Goal: Task Accomplishment & Management: Use online tool/utility

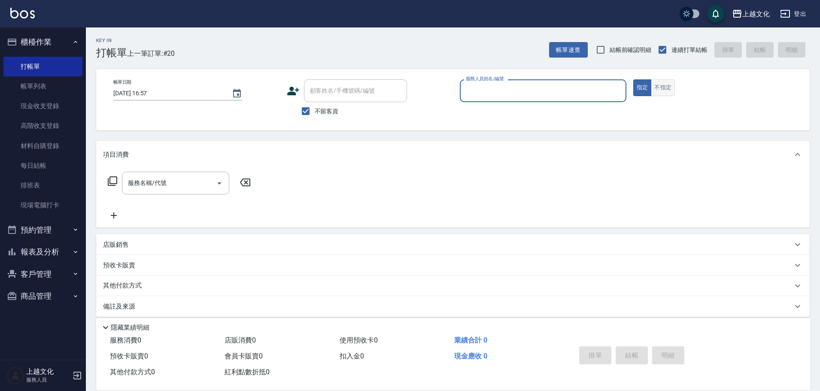
click at [661, 85] on button "不指定" at bounding box center [663, 87] width 24 height 17
click at [585, 93] on input "服務人員姓名/編號" at bounding box center [542, 90] width 159 height 15
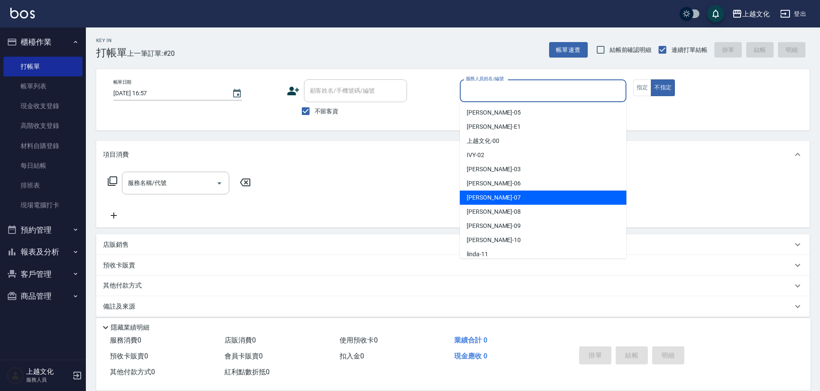
click at [545, 195] on div "[PERSON_NAME] -07" at bounding box center [543, 198] width 167 height 14
type input "[PERSON_NAME]-07"
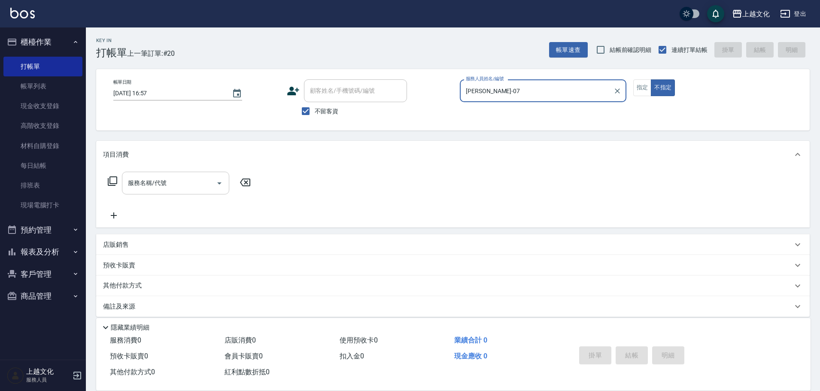
click at [219, 185] on icon "Open" at bounding box center [219, 183] width 10 height 10
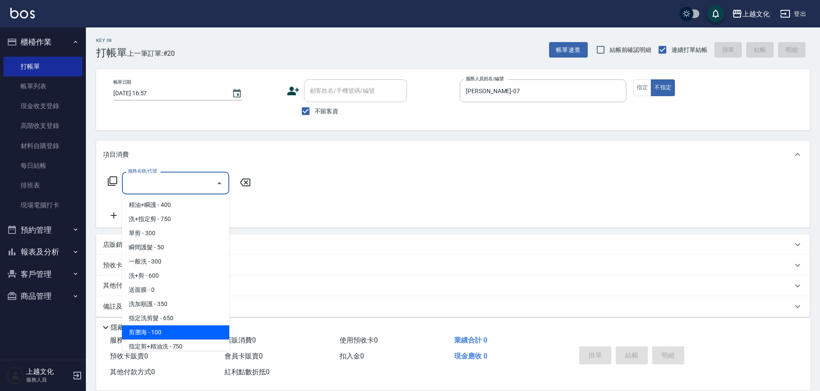
click at [179, 333] on span "剪瀏海 - 100" at bounding box center [175, 332] width 107 height 14
type input "剪瀏海(203)"
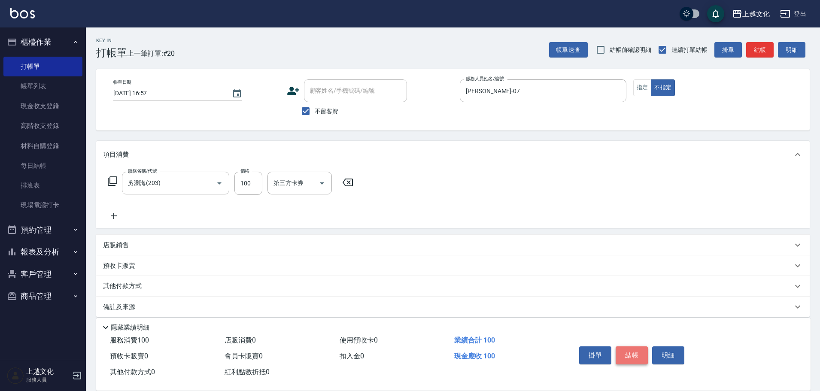
click at [621, 352] on button "結帳" at bounding box center [631, 355] width 32 height 18
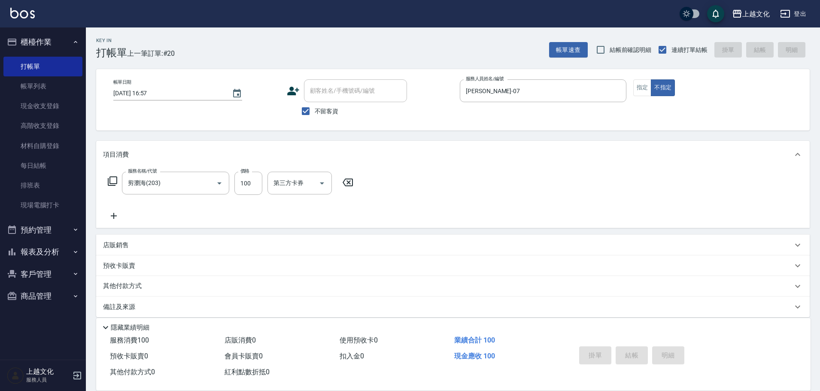
type input "2025/08/12 18:19"
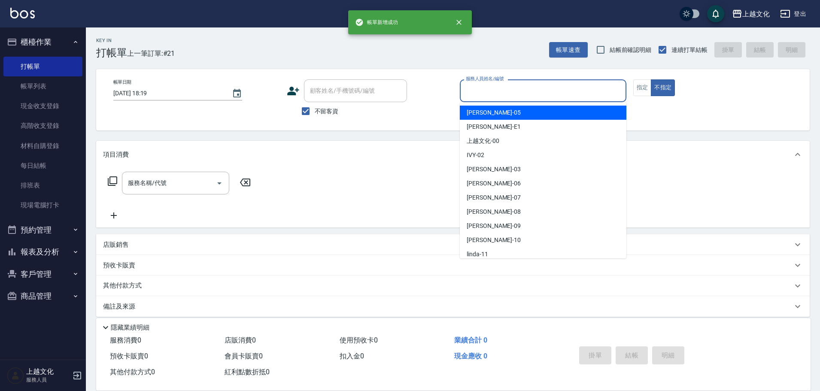
click at [569, 92] on input "服務人員姓名/編號" at bounding box center [542, 90] width 159 height 15
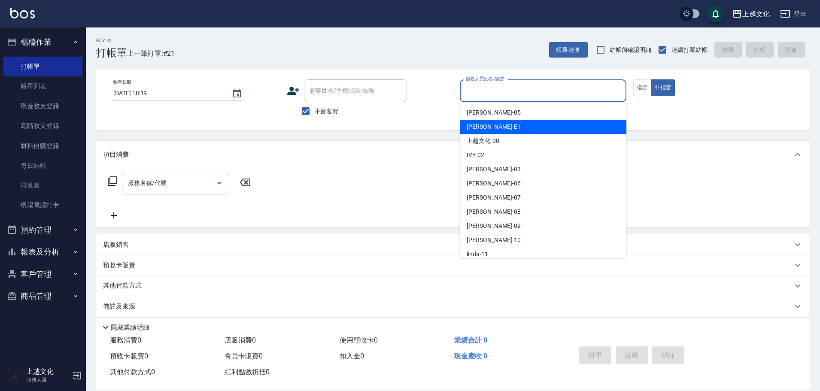
click at [544, 126] on div "Emma -E1" at bounding box center [543, 127] width 167 height 14
type input "Emma-E1"
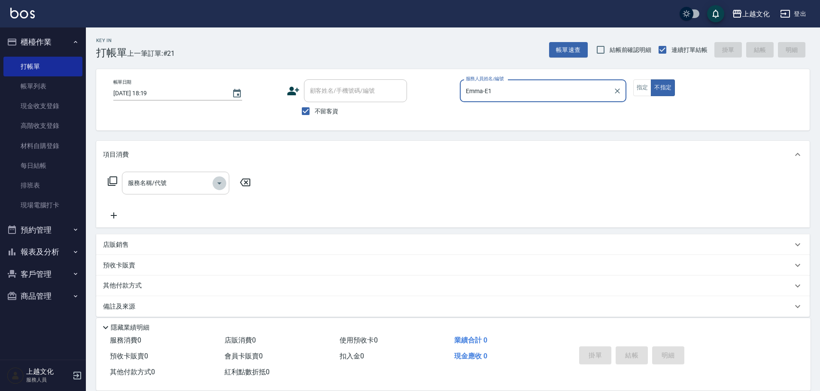
click at [221, 182] on icon "Open" at bounding box center [219, 183] width 10 height 10
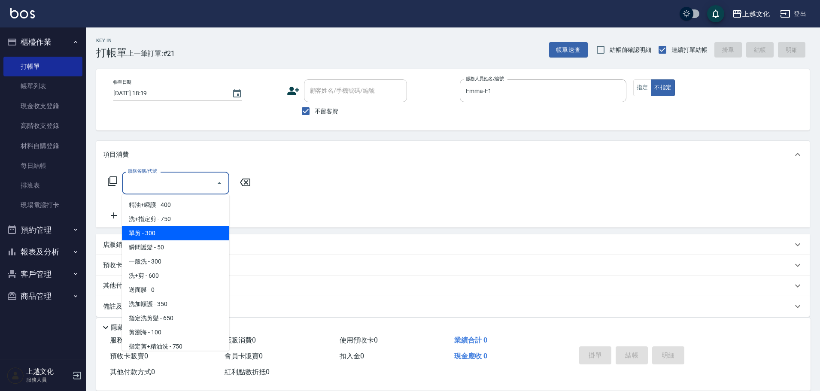
click at [181, 236] on span "單剪 - 300" at bounding box center [175, 233] width 107 height 14
type input "單剪(103)"
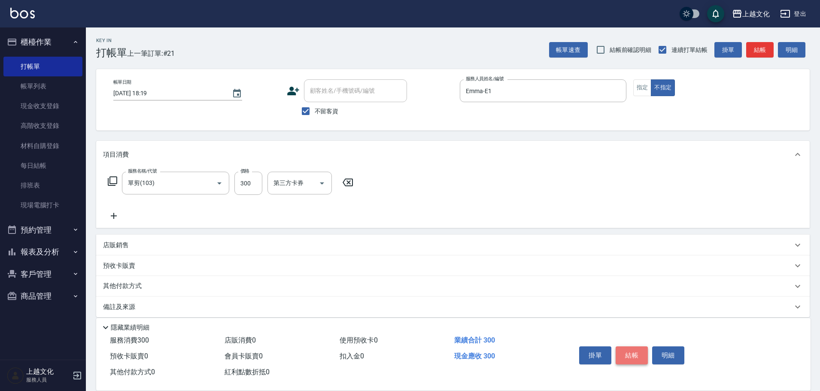
click at [622, 346] on button "結帳" at bounding box center [631, 355] width 32 height 18
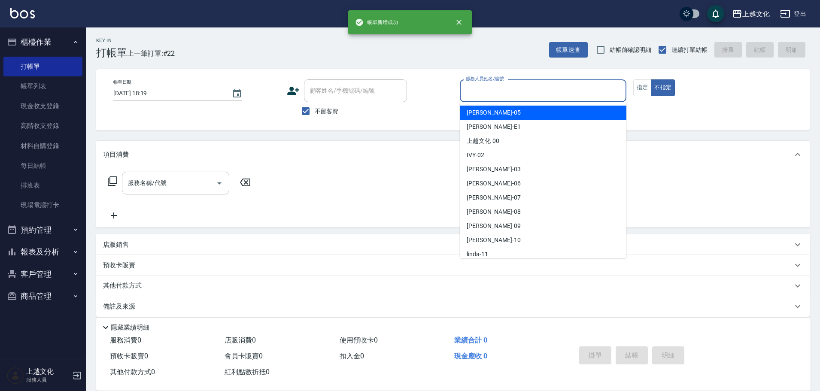
click at [585, 85] on input "服務人員姓名/編號" at bounding box center [542, 90] width 159 height 15
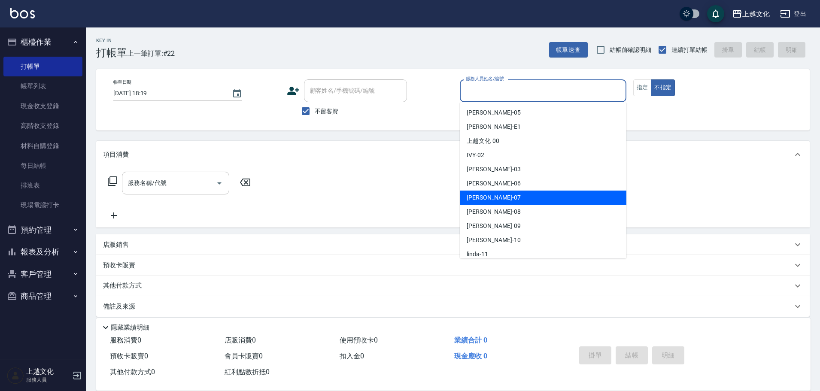
click at [545, 199] on div "LIN -07" at bounding box center [543, 198] width 167 height 14
type input "[PERSON_NAME]-07"
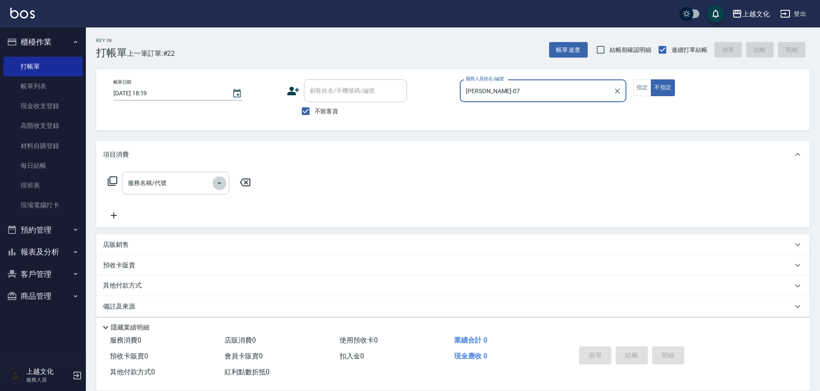
click at [218, 182] on icon "Open" at bounding box center [219, 183] width 4 height 2
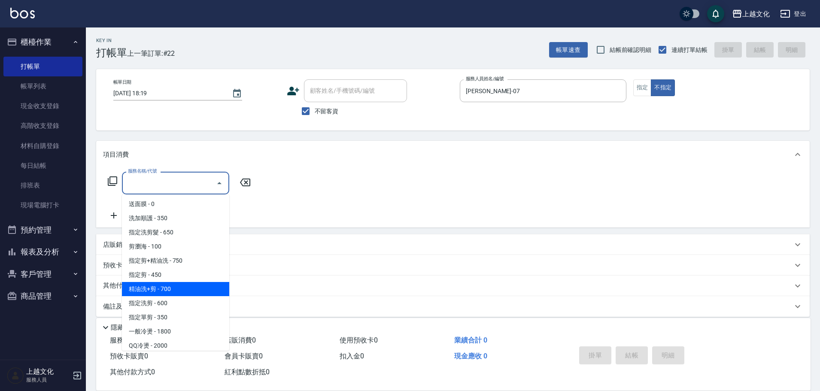
scroll to position [43, 0]
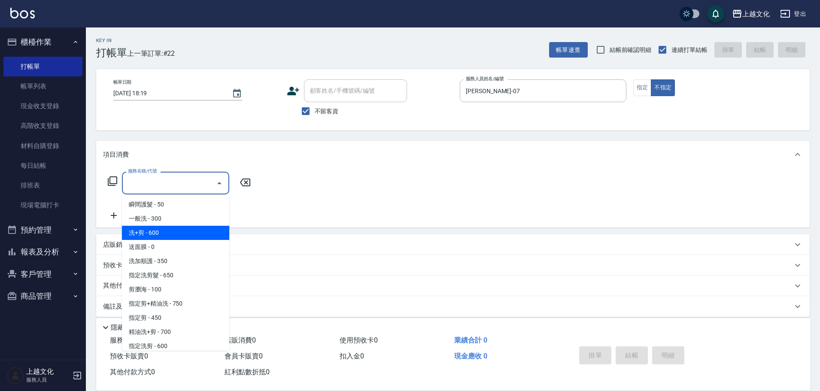
click at [179, 233] on span "洗+剪 - 600" at bounding box center [175, 233] width 107 height 14
type input "洗+剪(108)"
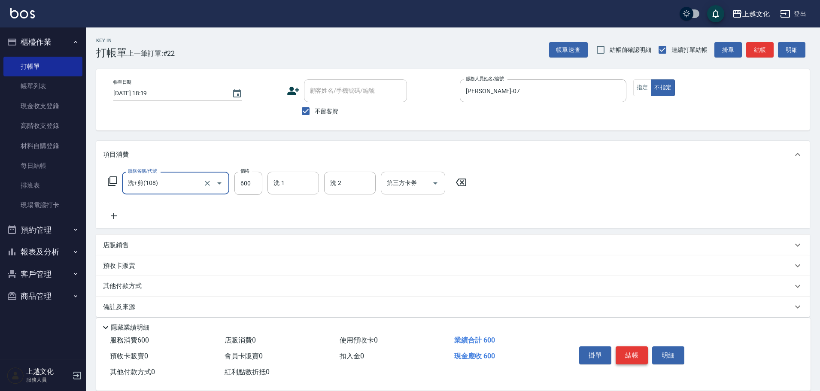
click at [619, 350] on button "結帳" at bounding box center [631, 355] width 32 height 18
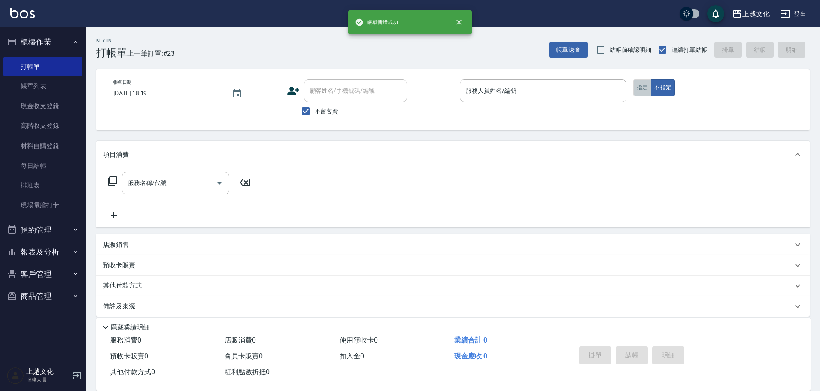
click at [641, 87] on button "指定" at bounding box center [642, 87] width 18 height 17
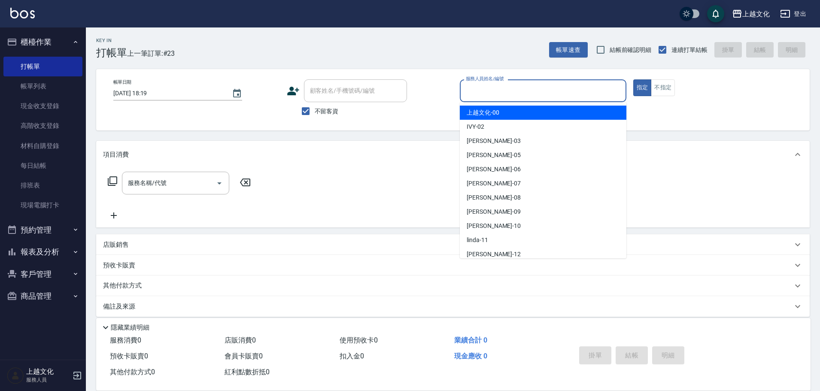
click at [544, 96] on input "服務人員姓名/編號" at bounding box center [542, 90] width 159 height 15
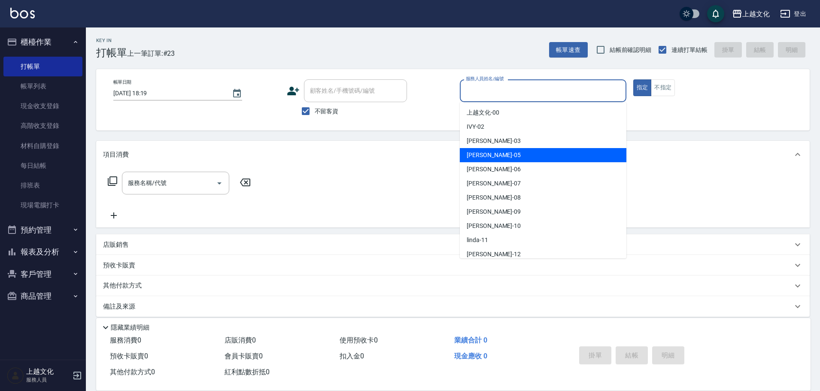
click at [522, 152] on div "EMILY -05" at bounding box center [543, 155] width 167 height 14
type input "[PERSON_NAME]-05"
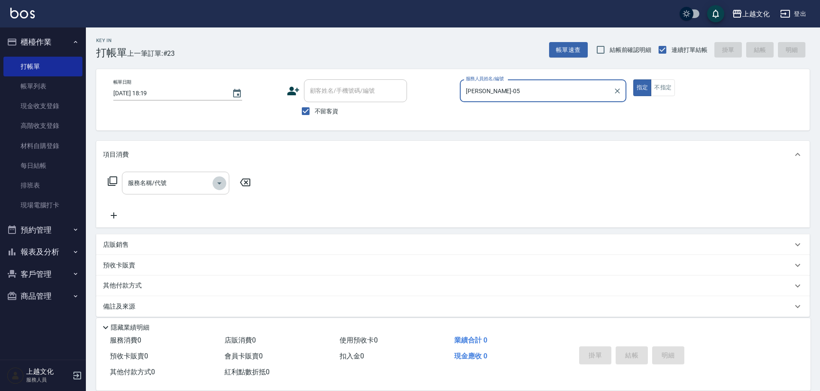
click at [218, 183] on icon "Open" at bounding box center [219, 183] width 10 height 10
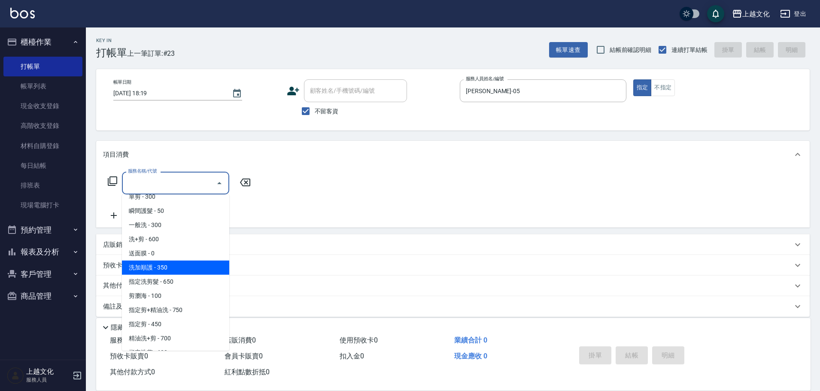
scroll to position [129, 0]
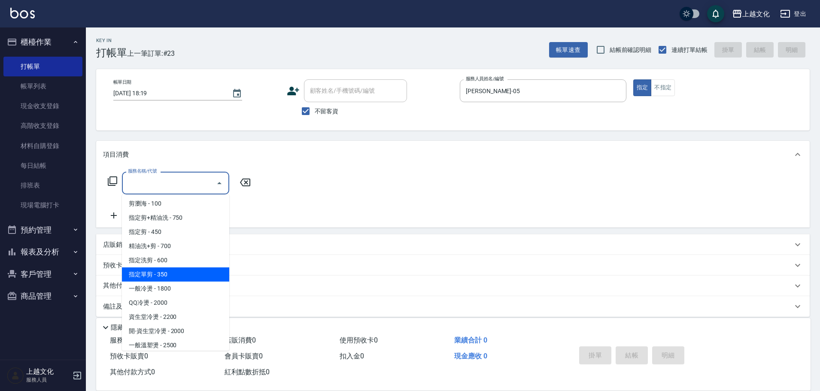
click at [185, 279] on span "指定單剪 - 350" at bounding box center [175, 274] width 107 height 14
type input "指定單剪(209)"
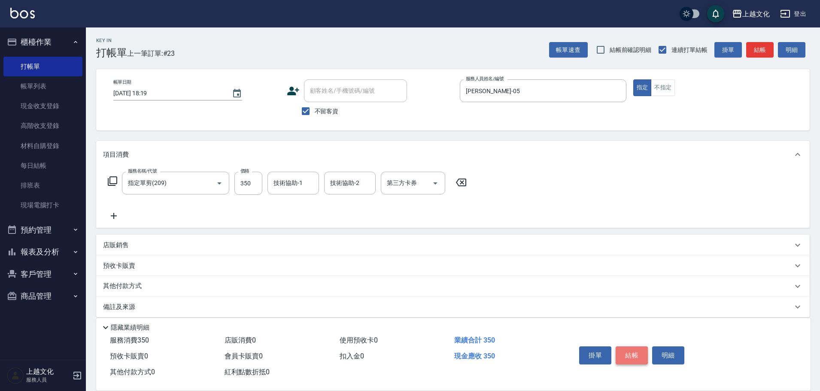
click at [630, 351] on button "結帳" at bounding box center [631, 355] width 32 height 18
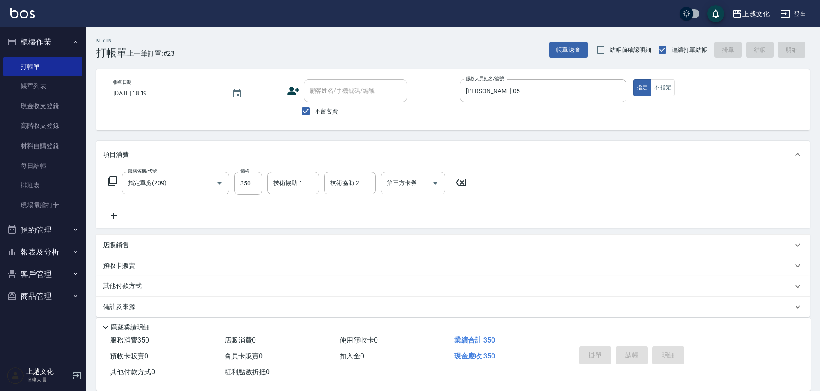
type input "2025/08/12 18:20"
click at [40, 253] on button "報表及分析" at bounding box center [42, 252] width 79 height 22
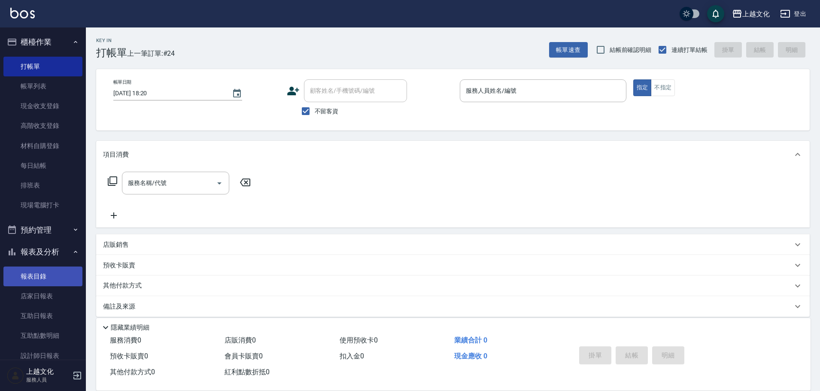
drag, startPoint x: 34, startPoint y: 294, endPoint x: 61, endPoint y: 284, distance: 28.2
click at [35, 293] on link "店家日報表" at bounding box center [42, 296] width 79 height 20
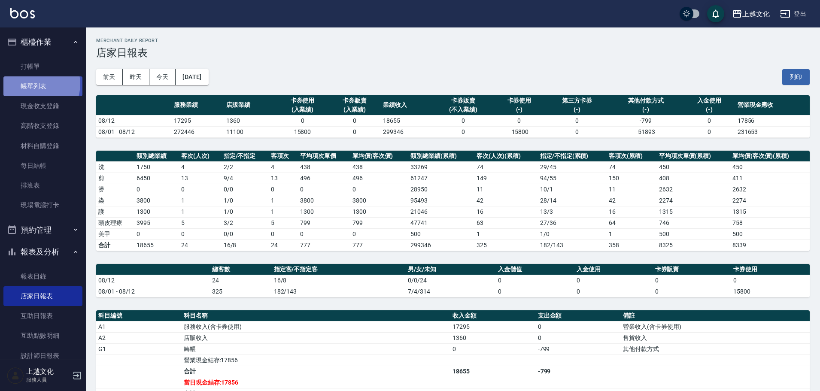
click at [34, 84] on link "帳單列表" at bounding box center [42, 86] width 79 height 20
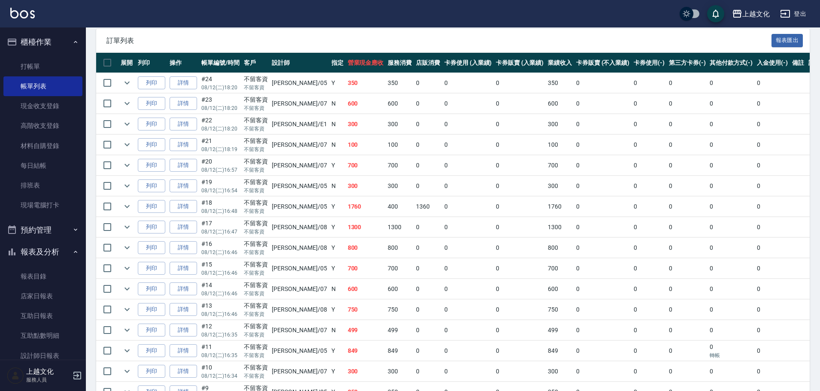
scroll to position [172, 0]
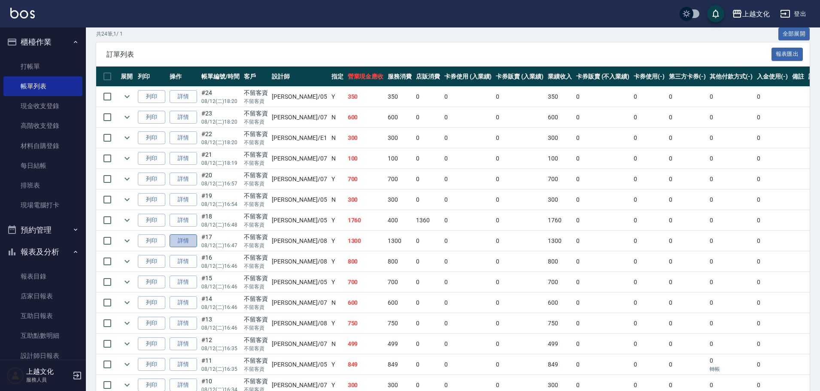
click at [189, 241] on link "詳情" at bounding box center [183, 240] width 27 height 13
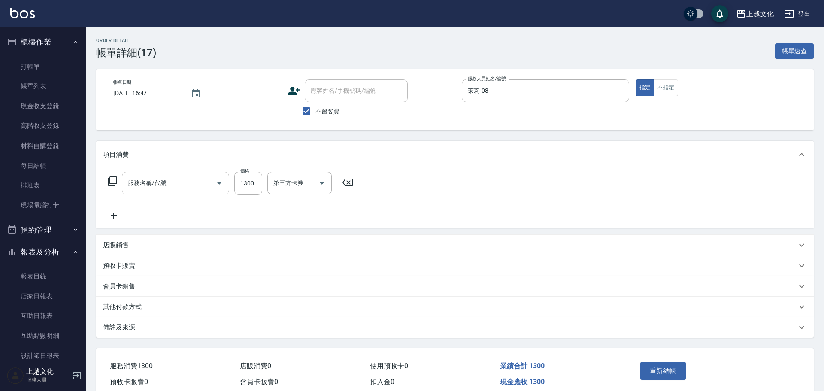
type input "2025/08/12 16:47"
checkbox input "true"
type input "茉莉-08"
type input "資生堂護髮(503)"
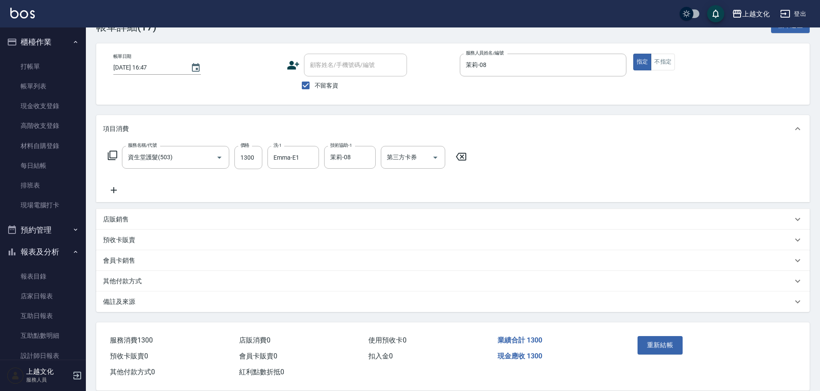
scroll to position [39, 0]
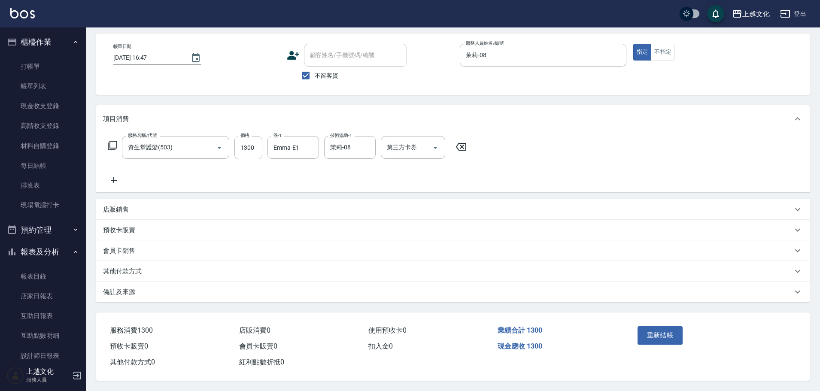
click at [122, 267] on p "其他付款方式" at bounding box center [122, 271] width 39 height 9
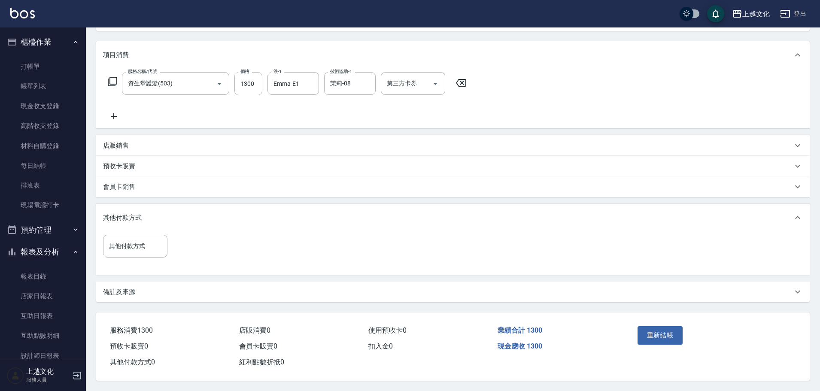
scroll to position [103, 0]
click at [119, 244] on input "其他付款方式" at bounding box center [135, 246] width 57 height 15
drag, startPoint x: 121, startPoint y: 278, endPoint x: 148, endPoint y: 258, distance: 33.8
click at [120, 277] on span "轉帳" at bounding box center [135, 282] width 64 height 14
click at [122, 276] on div "項目消費 服務名稱/代號 資生堂護髮(503) 服務名稱/代號 價格 1300 價格 洗-1 Emma-E1 洗-1 技術協助-1 茉莉-08 技術協助-1 …" at bounding box center [452, 171] width 713 height 261
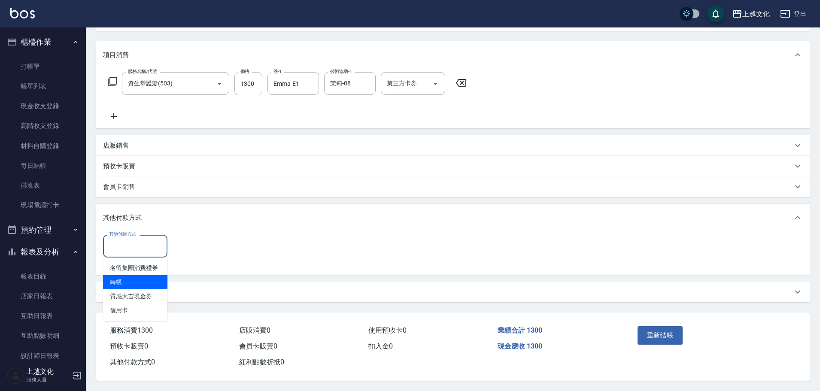
type input "轉帳"
drag, startPoint x: 171, startPoint y: 248, endPoint x: 176, endPoint y: 248, distance: 5.2
click at [172, 248] on div "其他付款方式 轉帳 其他付款方式 轉帳金額 0 轉帳金額" at bounding box center [172, 245] width 139 height 23
click at [173, 248] on input "0" at bounding box center [205, 245] width 64 height 23
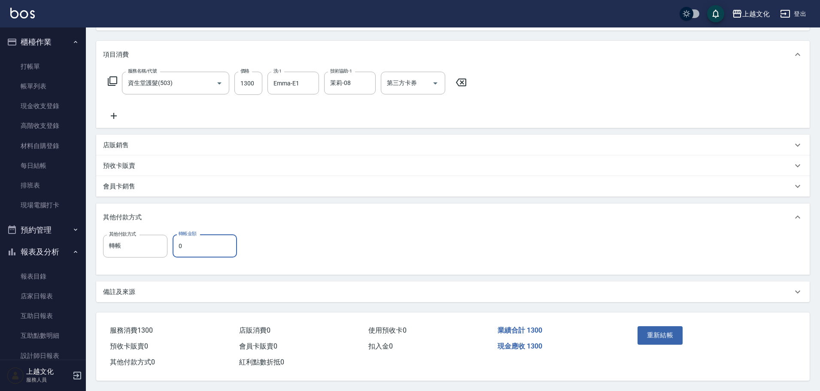
click at [176, 248] on input "0" at bounding box center [205, 245] width 64 height 23
type input "1300"
click at [666, 335] on button "重新結帳" at bounding box center [659, 335] width 45 height 18
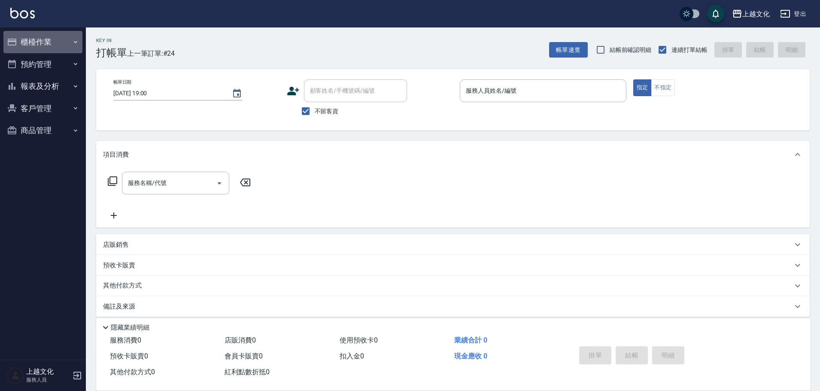
click at [43, 42] on button "櫃檯作業" at bounding box center [42, 42] width 79 height 22
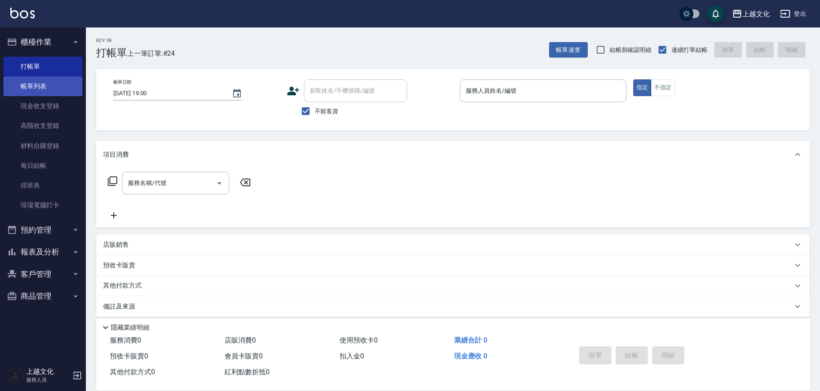
drag, startPoint x: 33, startPoint y: 90, endPoint x: 46, endPoint y: 77, distance: 18.5
click at [33, 90] on link "帳單列表" at bounding box center [42, 86] width 79 height 20
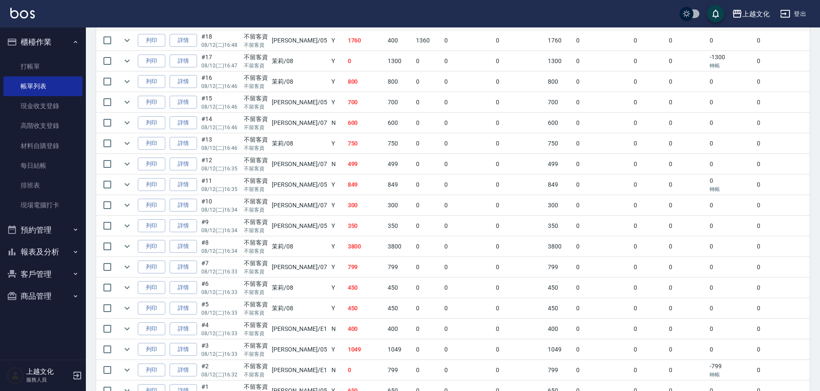
scroll to position [395, 0]
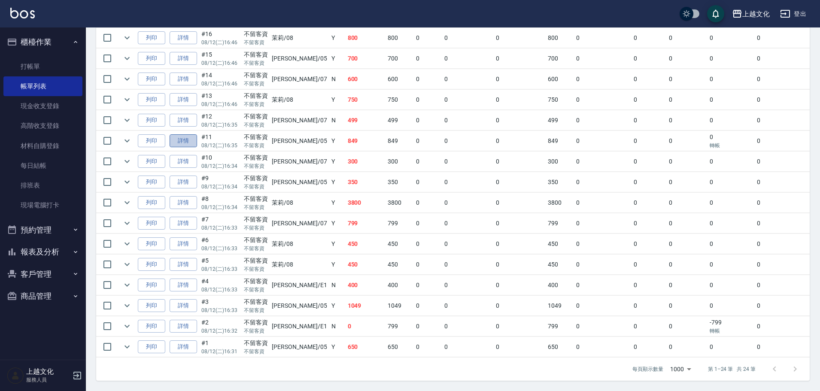
click at [189, 141] on link "詳情" at bounding box center [183, 140] width 27 height 13
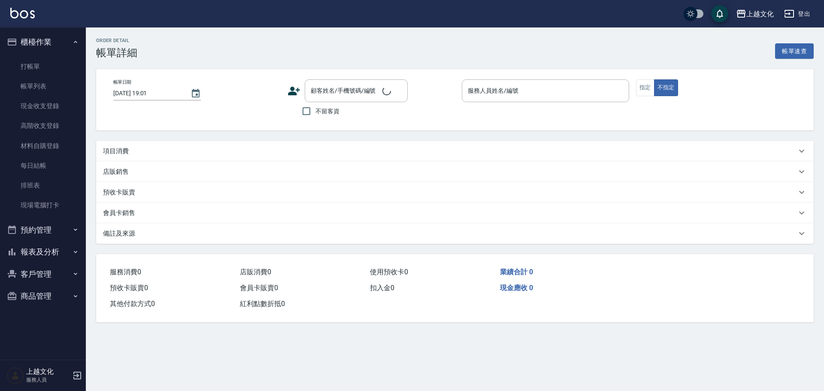
type input "[DATE] 16:35"
checkbox input "true"
type input "[PERSON_NAME]-05"
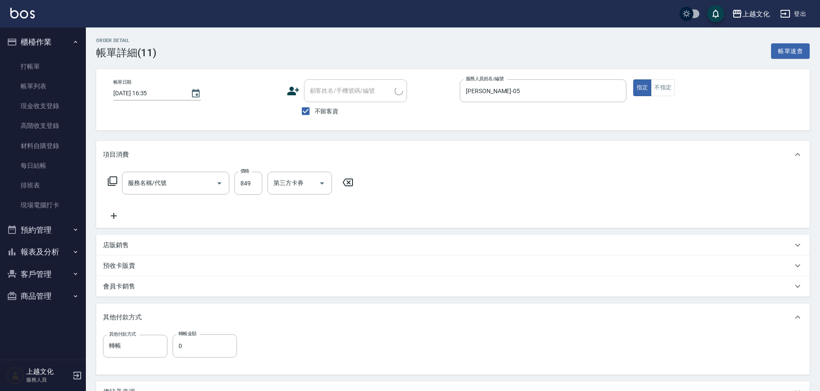
type input "頭皮499(601)"
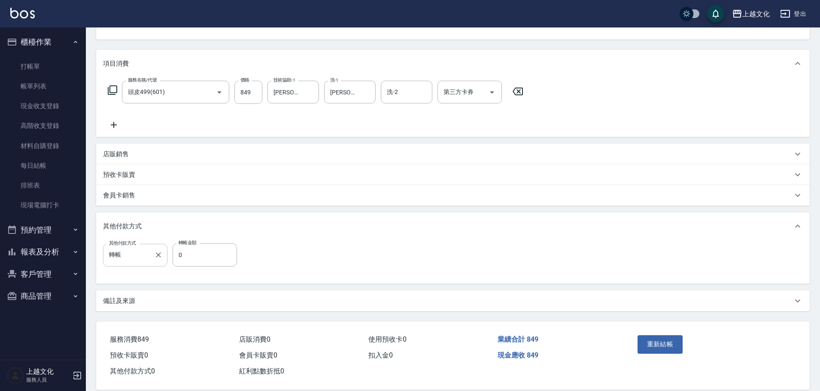
scroll to position [104, 0]
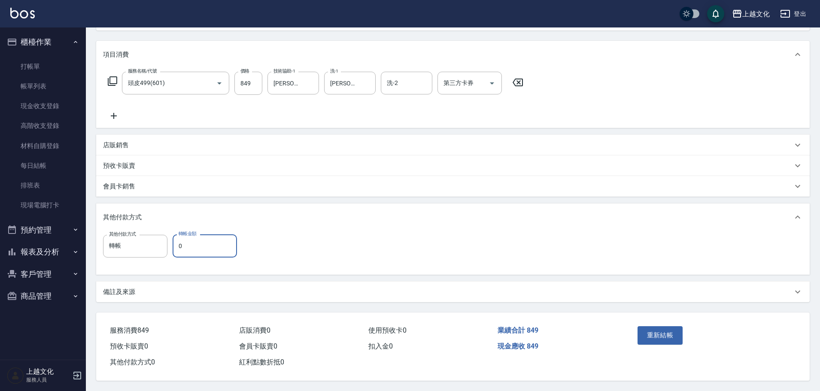
click at [179, 246] on input "0" at bounding box center [205, 245] width 64 height 23
type input "849"
click at [657, 328] on button "重新結帳" at bounding box center [659, 335] width 45 height 18
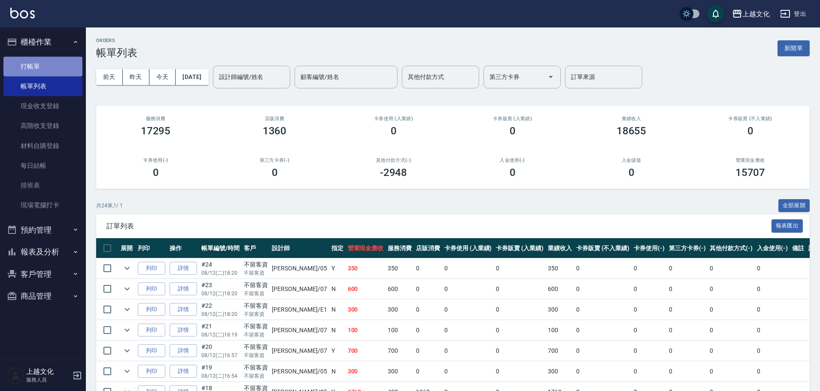
click at [38, 70] on link "打帳單" at bounding box center [42, 67] width 79 height 20
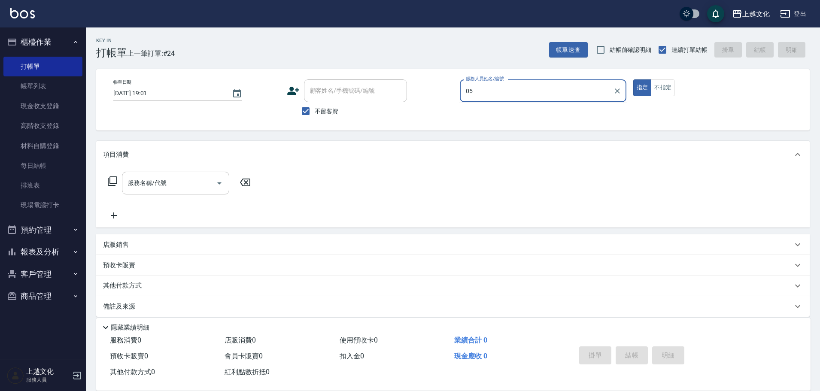
type input "[PERSON_NAME]-05"
type button "true"
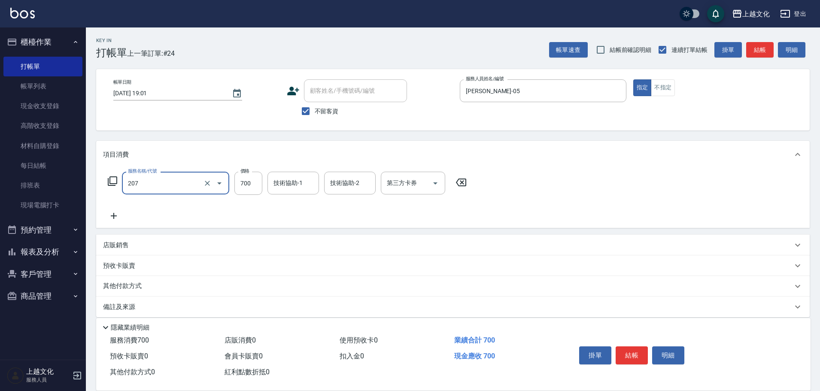
type input "精油洗+剪(207)"
type input "750"
click at [643, 348] on button "結帳" at bounding box center [631, 355] width 32 height 18
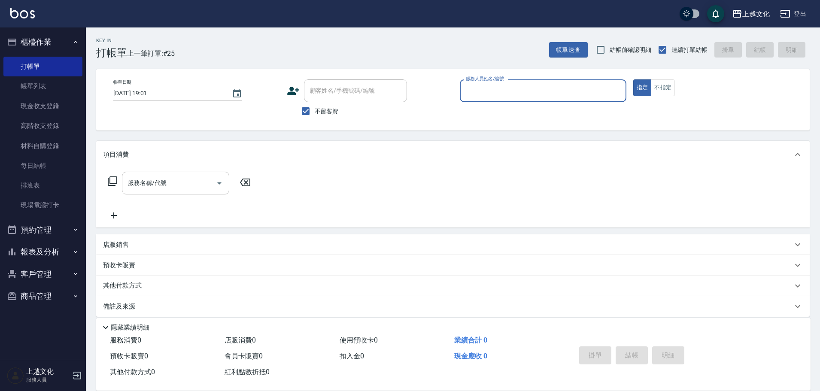
click at [47, 254] on button "報表及分析" at bounding box center [42, 252] width 79 height 22
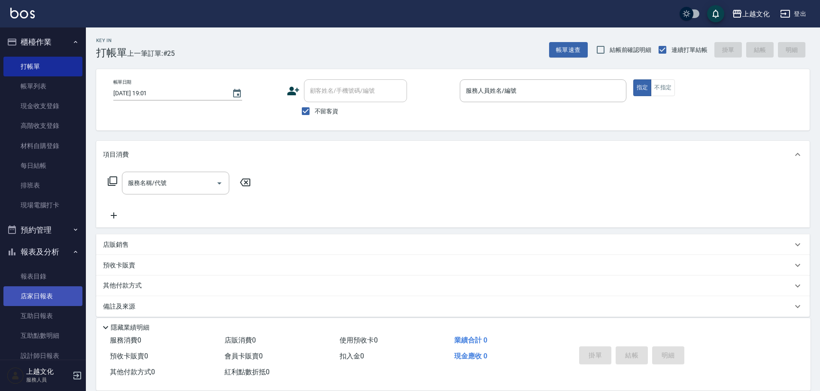
click at [26, 293] on link "店家日報表" at bounding box center [42, 296] width 79 height 20
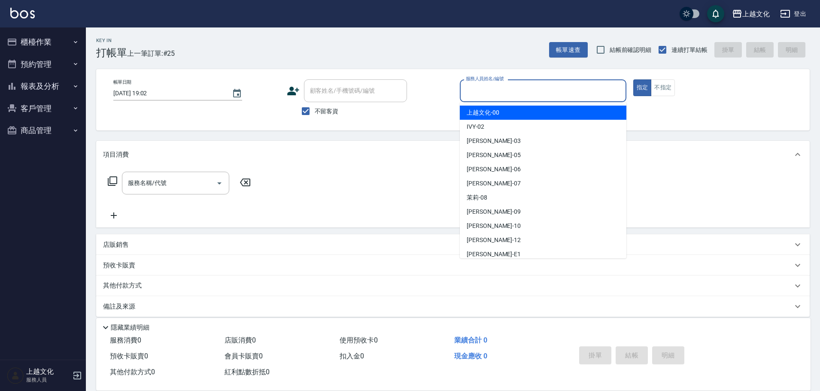
click at [499, 86] on input "服務人員姓名/編號" at bounding box center [542, 90] width 159 height 15
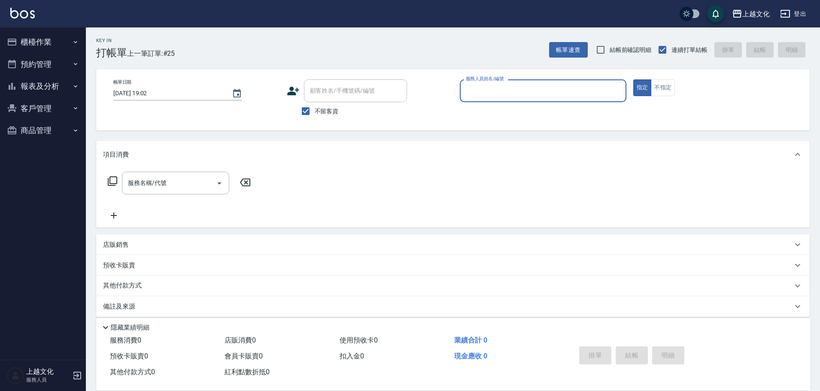
click at [497, 89] on input "服務人員姓名/編號" at bounding box center [542, 90] width 159 height 15
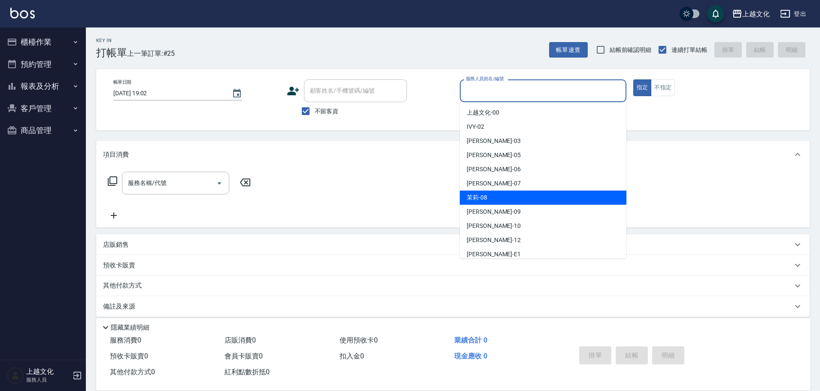
click at [502, 197] on div "茉莉 -08" at bounding box center [543, 198] width 167 height 14
type input "茉莉-08"
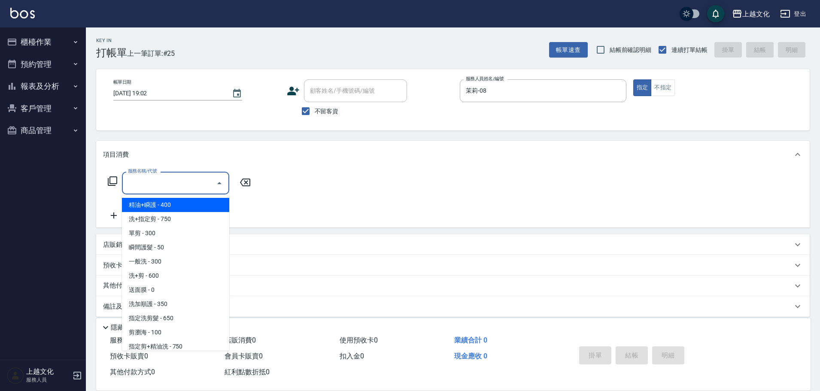
drag, startPoint x: 171, startPoint y: 189, endPoint x: 164, endPoint y: 192, distance: 7.7
click at [171, 189] on input "服務名稱/代號" at bounding box center [169, 183] width 87 height 15
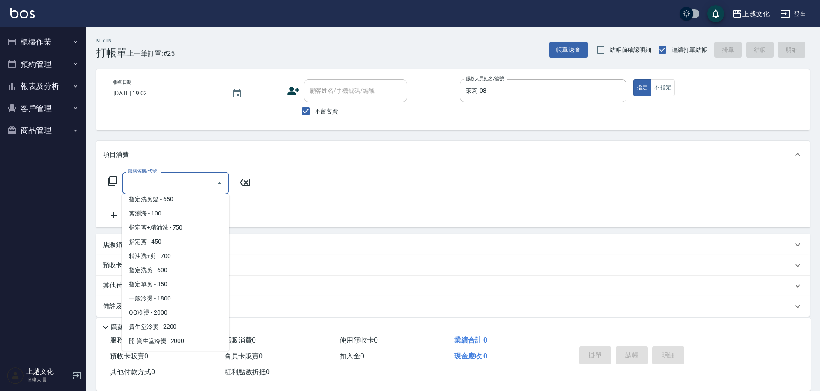
scroll to position [129, 0]
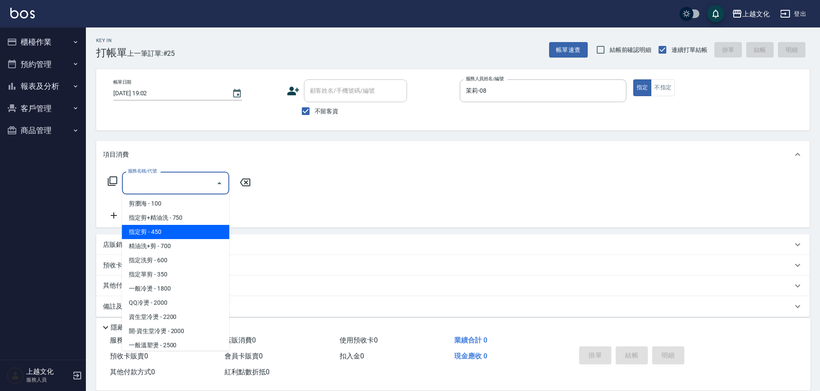
click at [185, 234] on span "指定剪 - 450" at bounding box center [175, 232] width 107 height 14
click at [185, 234] on div "項目消費 服務名稱/代號 服務名稱/代號 店販銷售 服務人員姓名/編號 服務人員姓名/編號 商品代號/名稱 商品代號/名稱 預收卡販賣 卡券名稱/代號 卡券名…" at bounding box center [452, 229] width 713 height 176
type input "指定剪(205)"
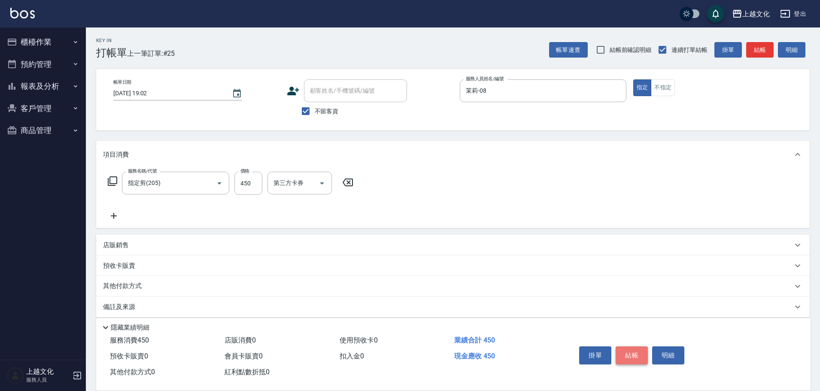
click at [636, 350] on button "結帳" at bounding box center [631, 355] width 32 height 18
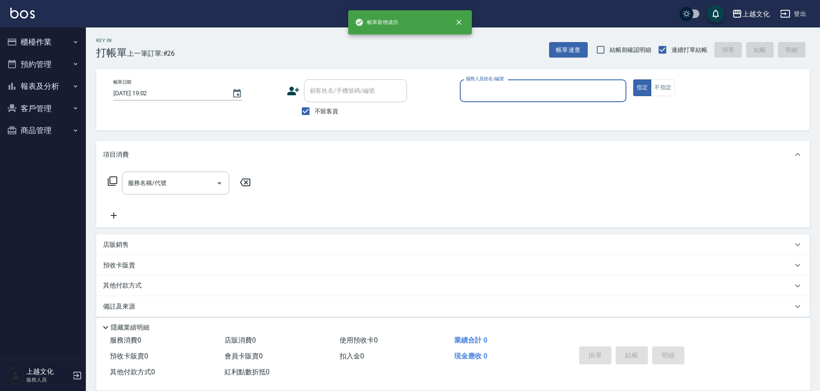
drag, startPoint x: 554, startPoint y: 90, endPoint x: 551, endPoint y: 101, distance: 11.5
click at [554, 91] on input "服務人員姓名/編號" at bounding box center [542, 90] width 159 height 15
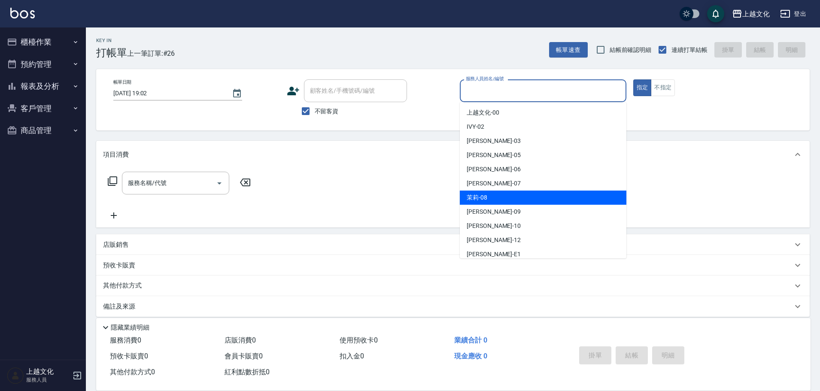
click at [521, 192] on div "茉莉 -08" at bounding box center [543, 198] width 167 height 14
click at [522, 192] on div "服務名稱/代號 服務名稱/代號" at bounding box center [452, 197] width 713 height 59
type input "茉莉-08"
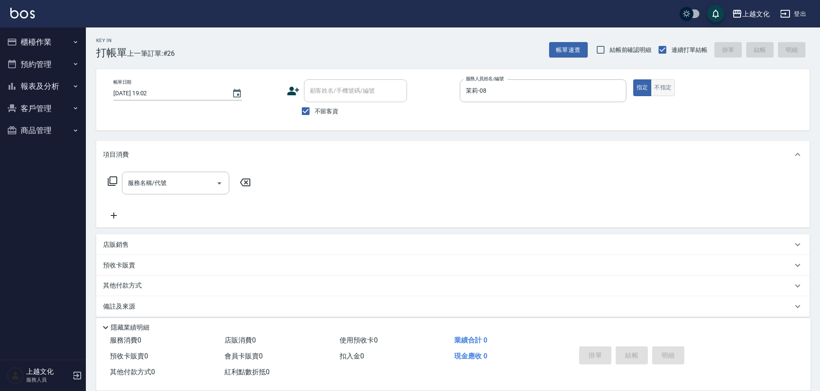
drag, startPoint x: 663, startPoint y: 90, endPoint x: 653, endPoint y: 90, distance: 9.9
click at [661, 88] on button "不指定" at bounding box center [663, 87] width 24 height 17
click at [167, 181] on input "服務名稱/代號" at bounding box center [169, 183] width 87 height 15
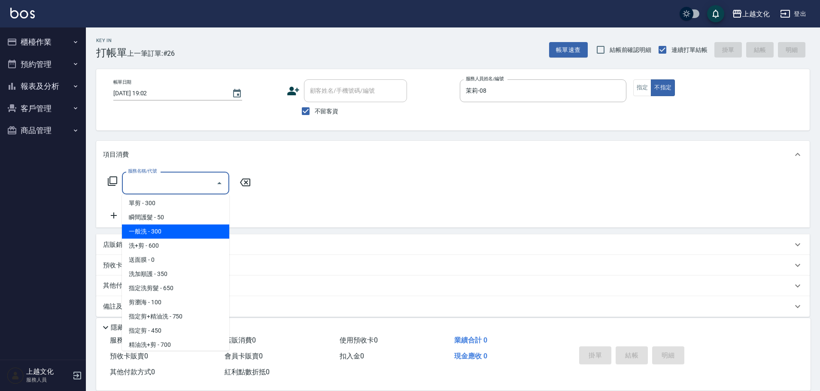
scroll to position [43, 0]
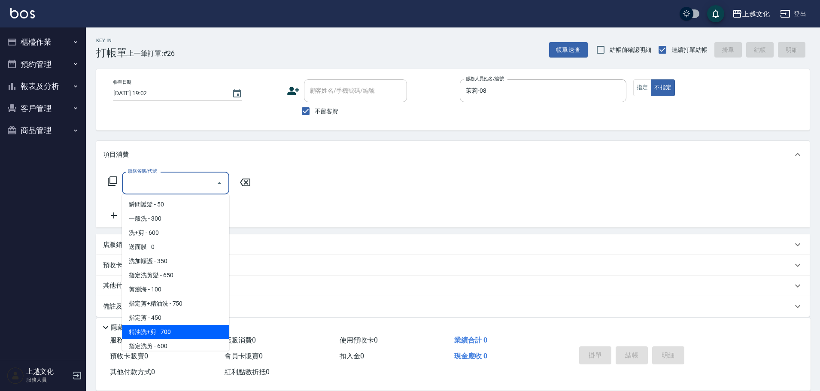
click at [183, 332] on span "精油洗+剪 - 700" at bounding box center [175, 332] width 107 height 14
type input "精油洗+剪(207)"
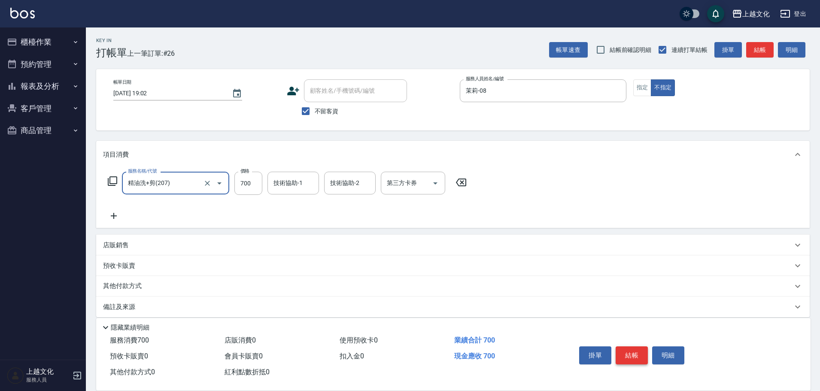
click at [636, 348] on button "結帳" at bounding box center [631, 355] width 32 height 18
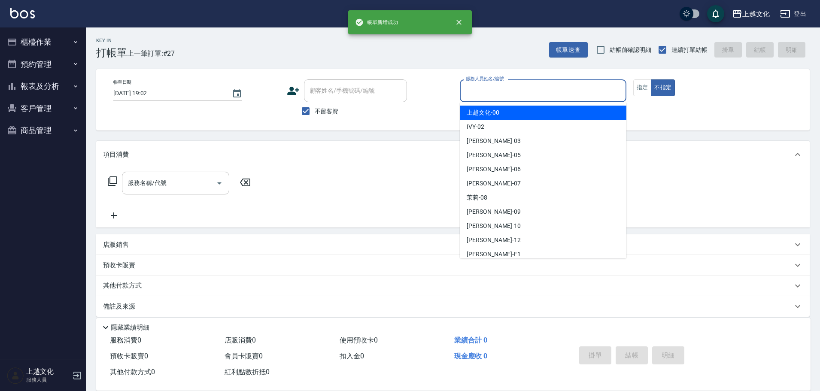
click at [530, 91] on input "服務人員姓名/編號" at bounding box center [542, 90] width 159 height 15
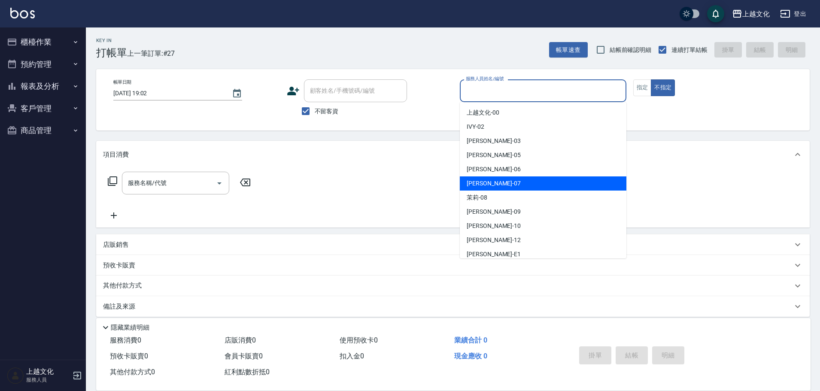
click at [500, 181] on div "LIN -07" at bounding box center [543, 183] width 167 height 14
type input "[PERSON_NAME]-07"
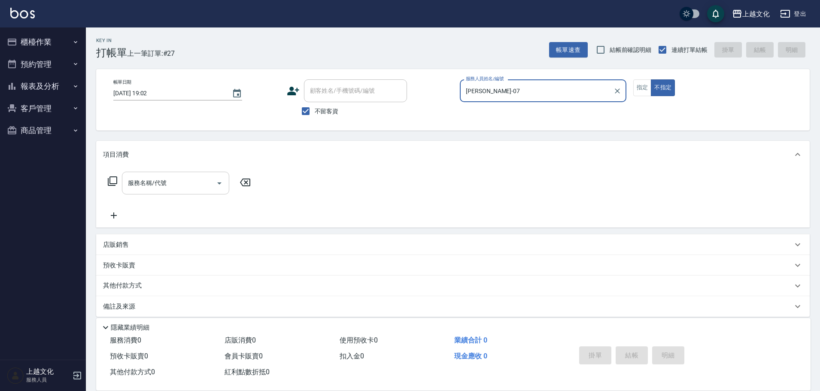
drag, startPoint x: 124, startPoint y: 185, endPoint x: 130, endPoint y: 183, distance: 6.7
click at [126, 185] on div "服務名稱/代號" at bounding box center [175, 183] width 107 height 23
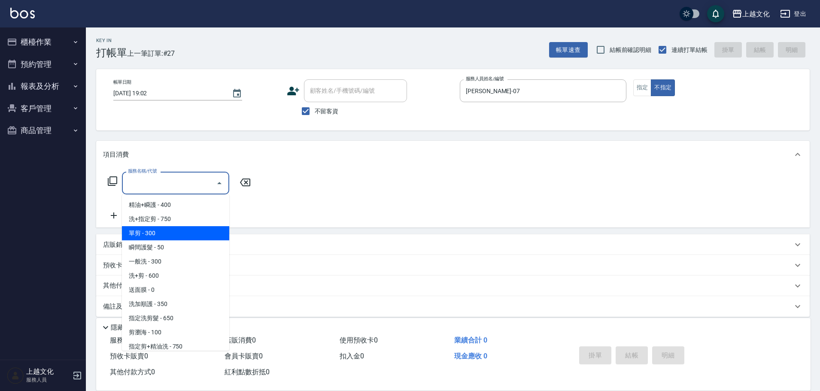
click at [163, 231] on span "單剪 - 300" at bounding box center [175, 233] width 107 height 14
click at [163, 231] on div "項目消費 服務名稱/代號 服務名稱/代號 店販銷售 服務人員姓名/編號 服務人員姓名/編號 商品代號/名稱 商品代號/名稱 預收卡販賣 卡券名稱/代號 卡券名…" at bounding box center [452, 229] width 713 height 176
type input "單剪(103)"
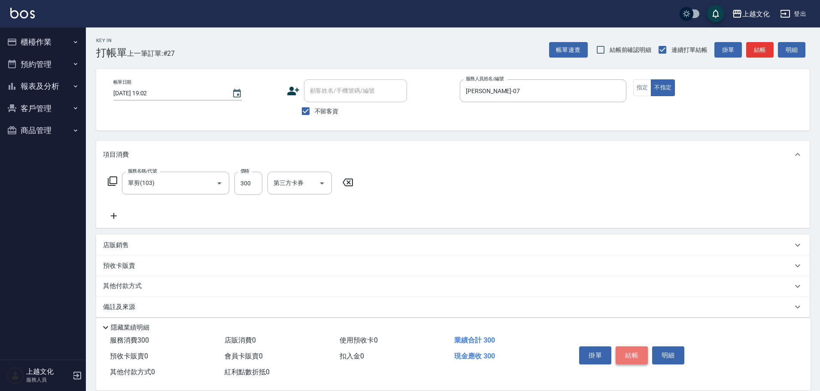
click at [630, 355] on button "結帳" at bounding box center [631, 355] width 32 height 18
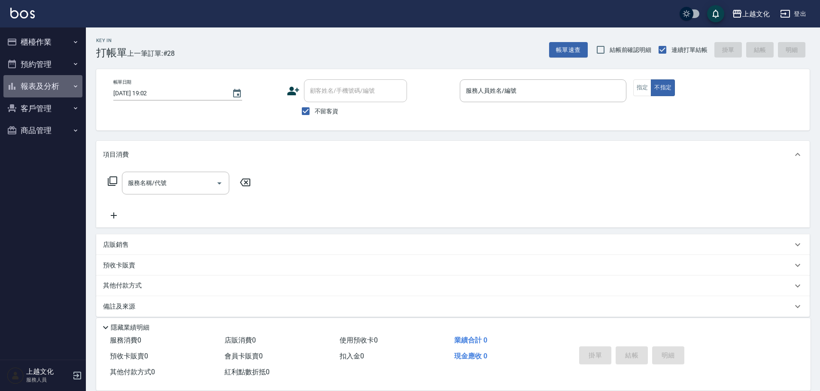
click at [40, 85] on button "報表及分析" at bounding box center [42, 86] width 79 height 22
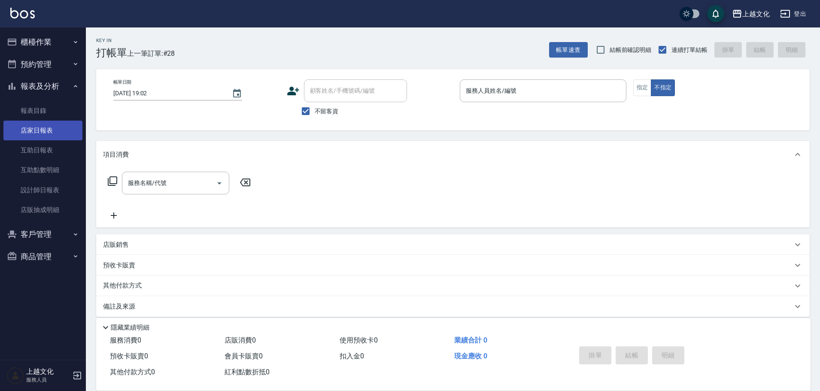
drag, startPoint x: 32, startPoint y: 133, endPoint x: 28, endPoint y: 130, distance: 5.8
click at [32, 133] on link "店家日報表" at bounding box center [42, 131] width 79 height 20
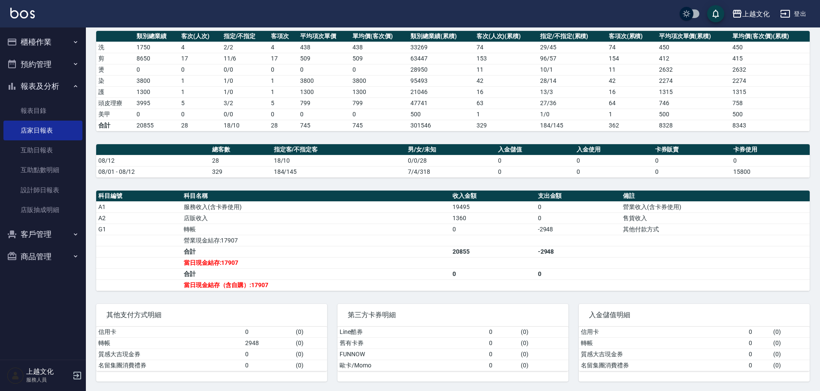
scroll to position [121, 0]
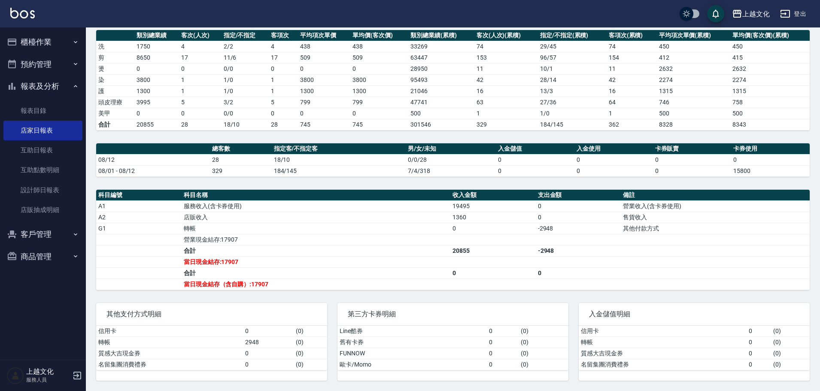
click at [42, 41] on button "櫃檯作業" at bounding box center [42, 42] width 79 height 22
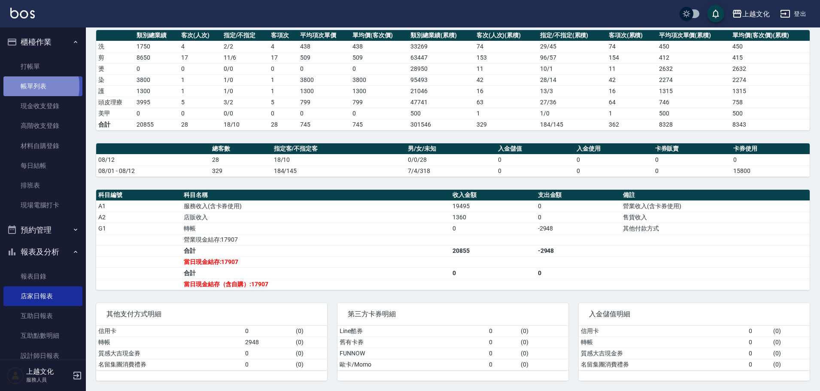
click at [22, 85] on link "帳單列表" at bounding box center [42, 86] width 79 height 20
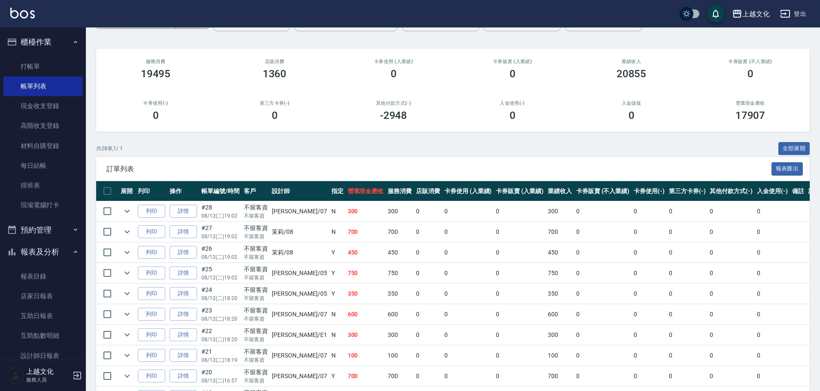
scroll to position [215, 0]
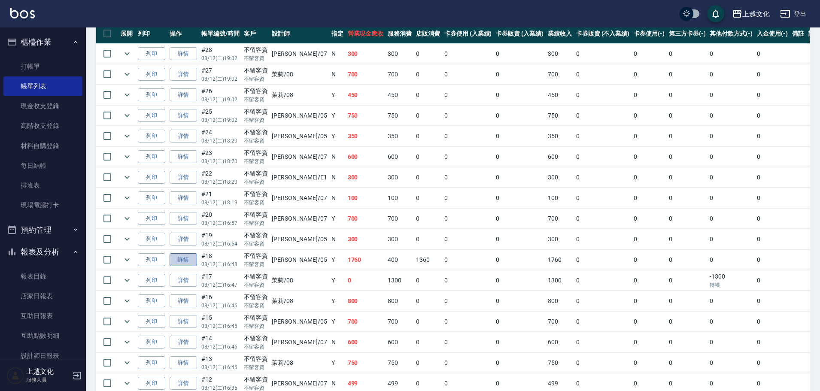
click at [182, 256] on link "詳情" at bounding box center [183, 259] width 27 height 13
click at [182, 256] on div "ORDERS 帳單列表 新開單 前天 昨天 今天 2025/08/12 設計師編號/姓名 設計師編號/姓名 顧客編號/姓名 顧客編號/姓名 其他付款方式 其他…" at bounding box center [410, 219] width 820 height 869
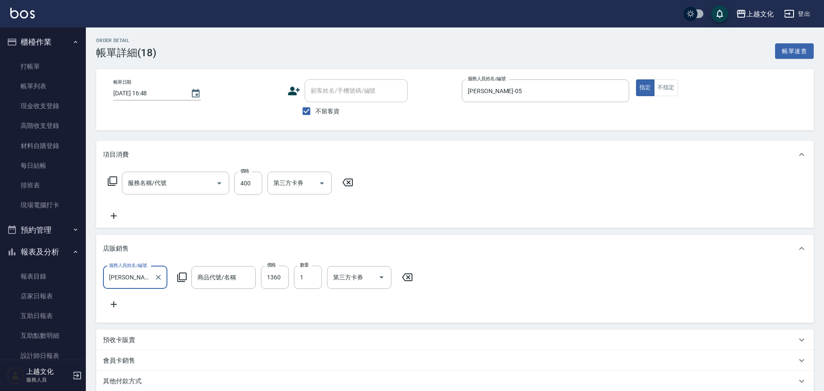
type input "2025/08/12 16:48"
checkbox input "true"
type input "[PERSON_NAME]-05"
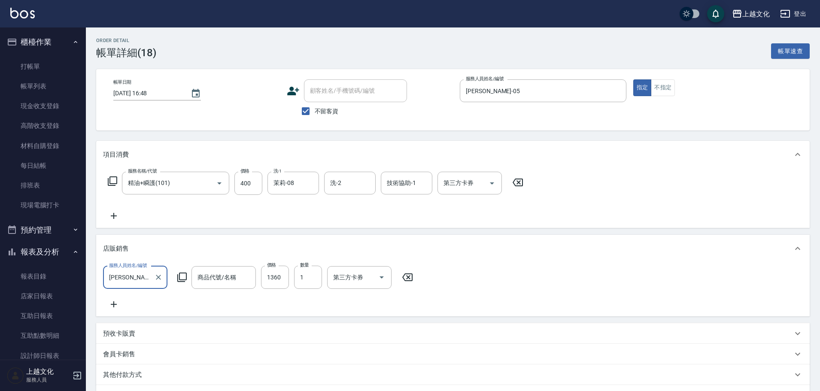
type input "精油+瞬護(101)"
type input "金韓金髮膜"
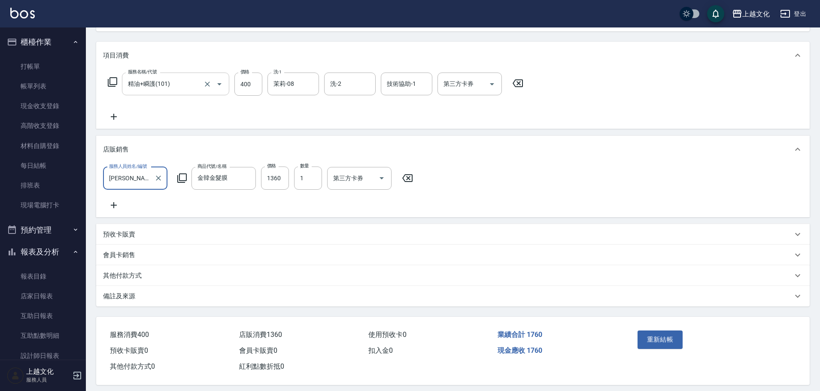
scroll to position [114, 0]
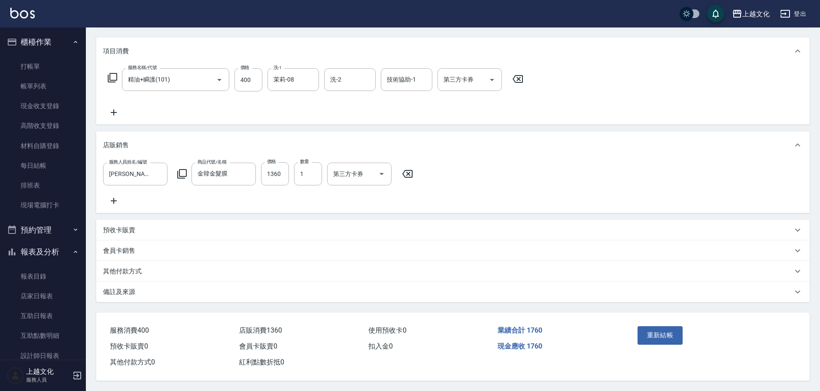
drag, startPoint x: 110, startPoint y: 271, endPoint x: 124, endPoint y: 263, distance: 16.3
click at [111, 271] on p "其他付款方式" at bounding box center [122, 271] width 39 height 9
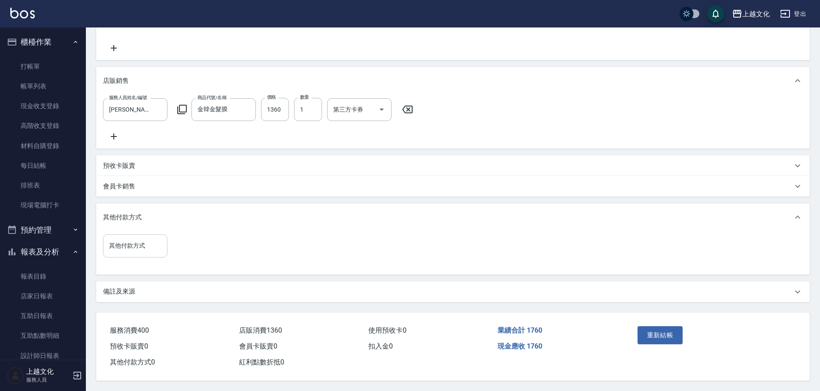
scroll to position [178, 0]
click at [127, 244] on input "其他付款方式" at bounding box center [135, 245] width 57 height 15
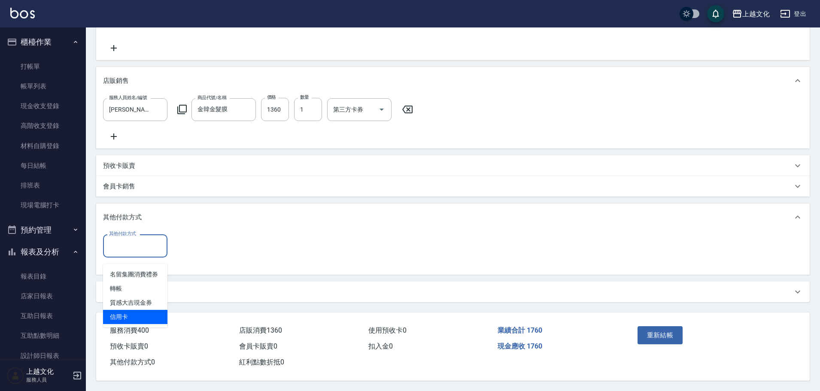
drag, startPoint x: 113, startPoint y: 312, endPoint x: 116, endPoint y: 308, distance: 4.9
click at [114, 311] on span "信用卡" at bounding box center [135, 317] width 64 height 14
type input "信用卡"
click at [179, 245] on input "0" at bounding box center [205, 245] width 64 height 23
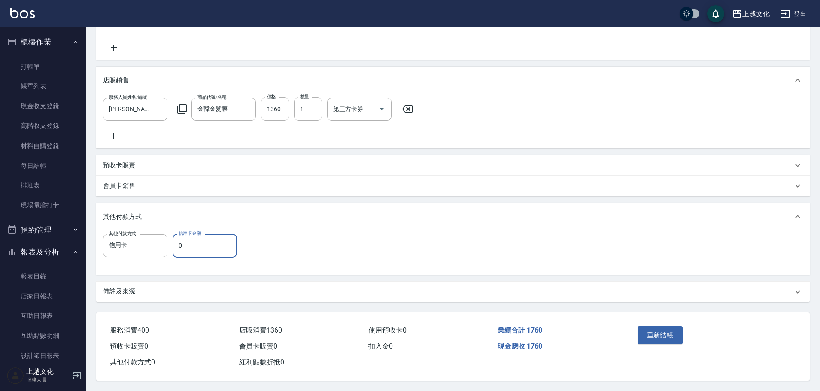
drag, startPoint x: 179, startPoint y: 245, endPoint x: 169, endPoint y: 240, distance: 11.2
click at [179, 245] on input "0" at bounding box center [205, 245] width 64 height 23
click at [180, 245] on input "0" at bounding box center [205, 245] width 64 height 23
type input "1760"
click at [656, 335] on button "重新結帳" at bounding box center [659, 335] width 45 height 18
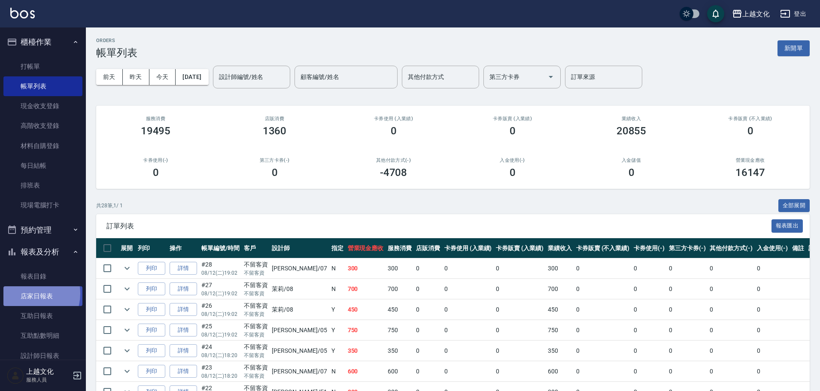
click at [29, 294] on link "店家日報表" at bounding box center [42, 296] width 79 height 20
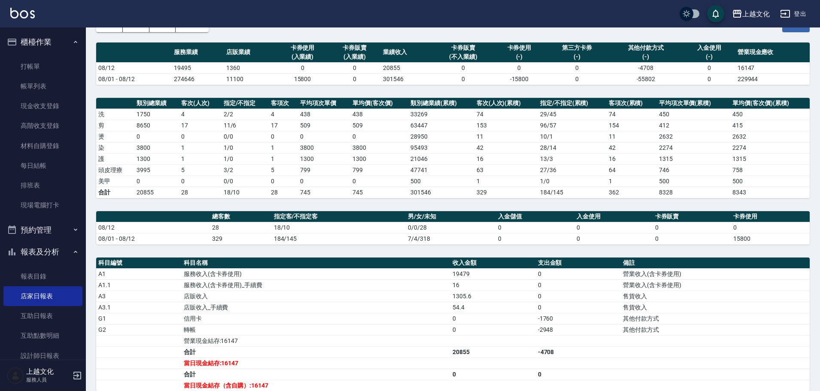
scroll to position [154, 0]
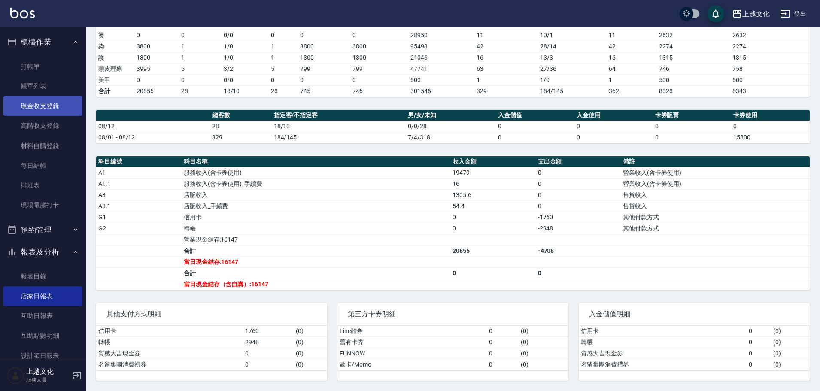
click at [37, 105] on link "現金收支登錄" at bounding box center [42, 106] width 79 height 20
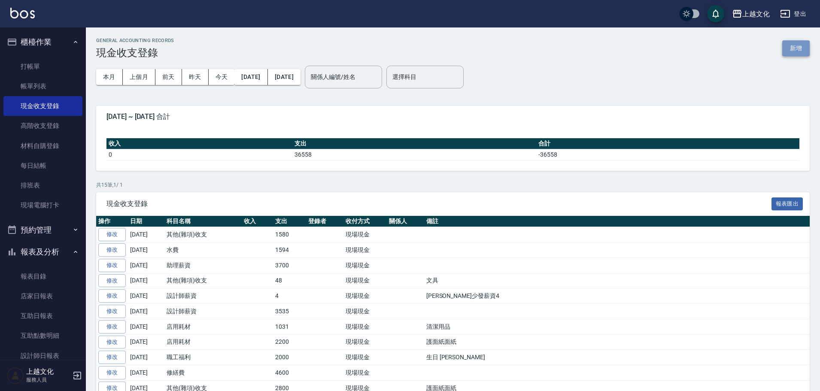
click at [784, 49] on button "新增" at bounding box center [795, 48] width 27 height 16
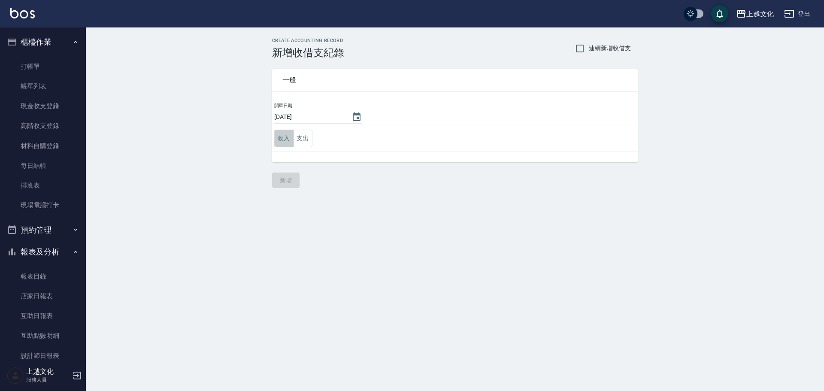
click at [289, 139] on button "收入" at bounding box center [283, 139] width 19 height 18
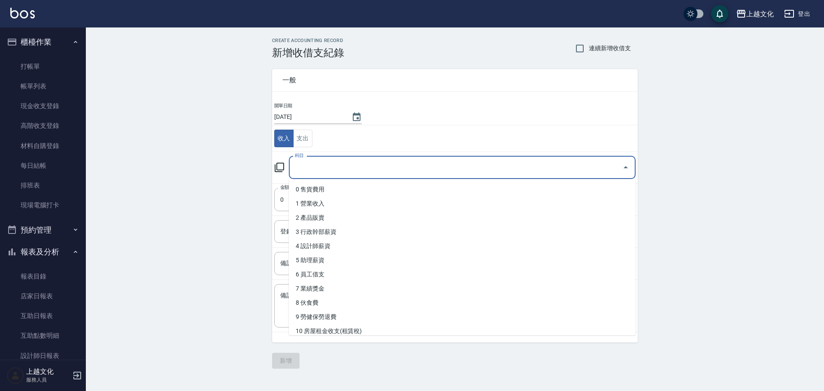
drag, startPoint x: 307, startPoint y: 165, endPoint x: 319, endPoint y: 167, distance: 12.6
click at [307, 164] on input "科目" at bounding box center [456, 167] width 326 height 15
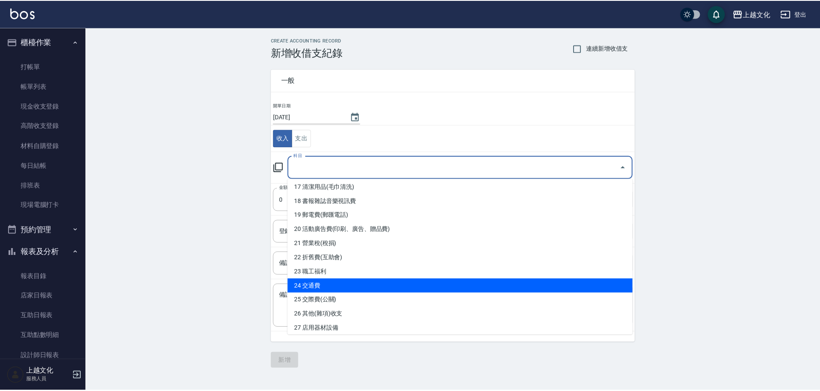
scroll to position [343, 0]
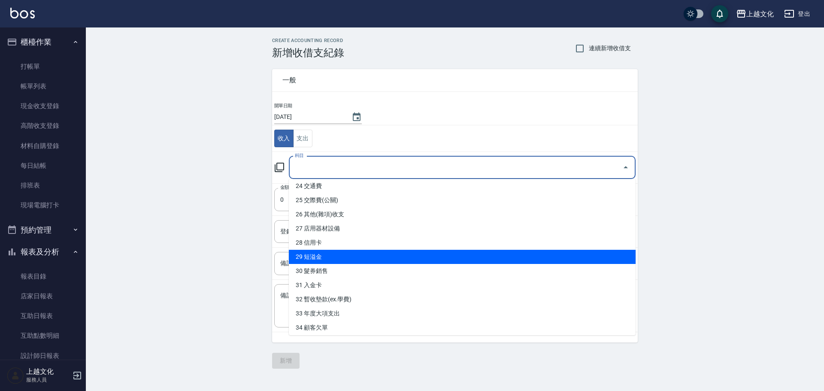
click at [366, 258] on li "29 短溢金" at bounding box center [462, 257] width 347 height 14
type input "29 短溢金"
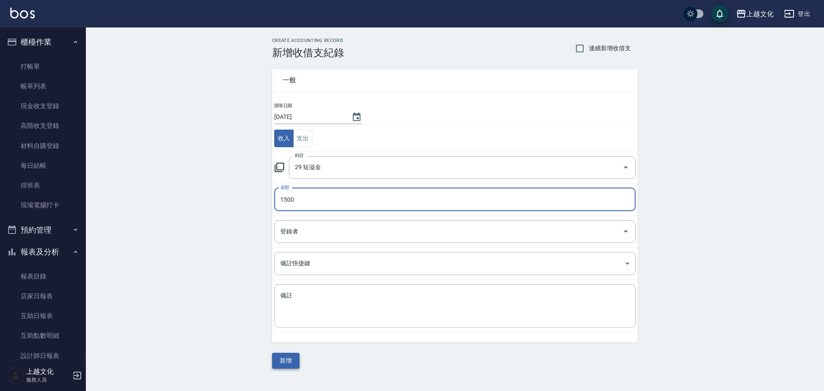
type input "1500"
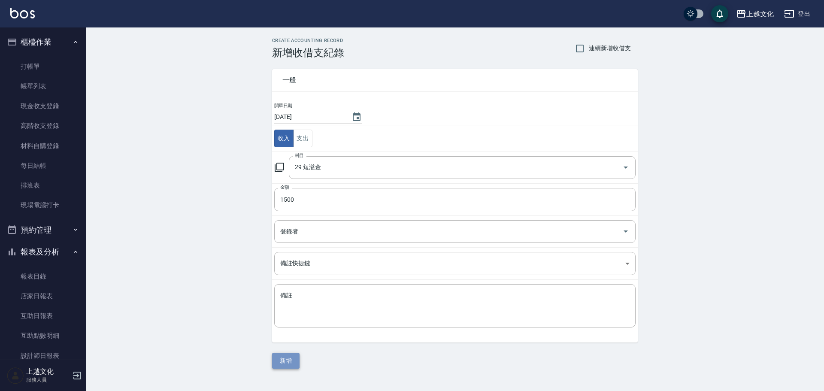
click at [282, 363] on button "新增" at bounding box center [285, 361] width 27 height 16
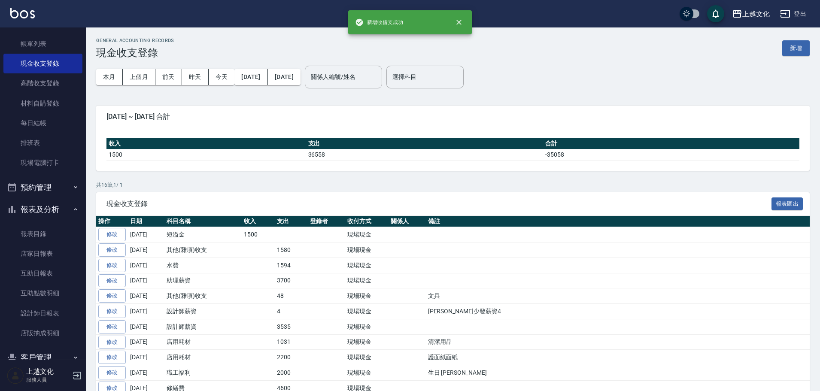
scroll to position [84, 0]
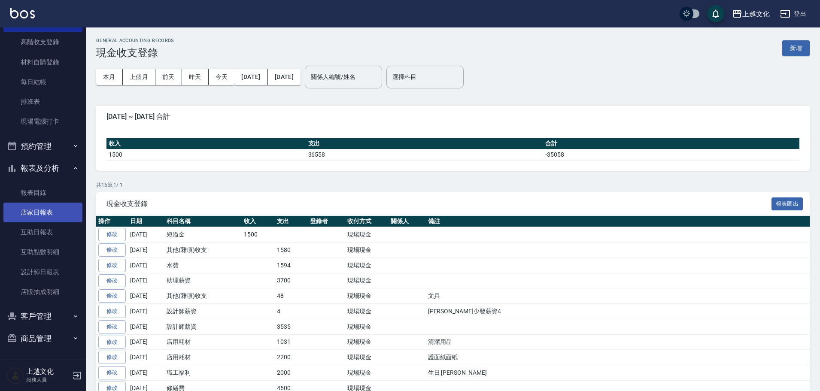
click at [38, 212] on link "店家日報表" at bounding box center [42, 213] width 79 height 20
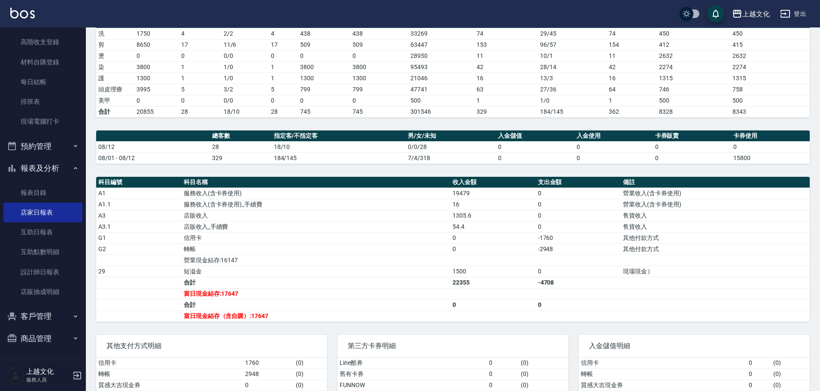
scroll to position [165, 0]
